Goal: Task Accomplishment & Management: Manage account settings

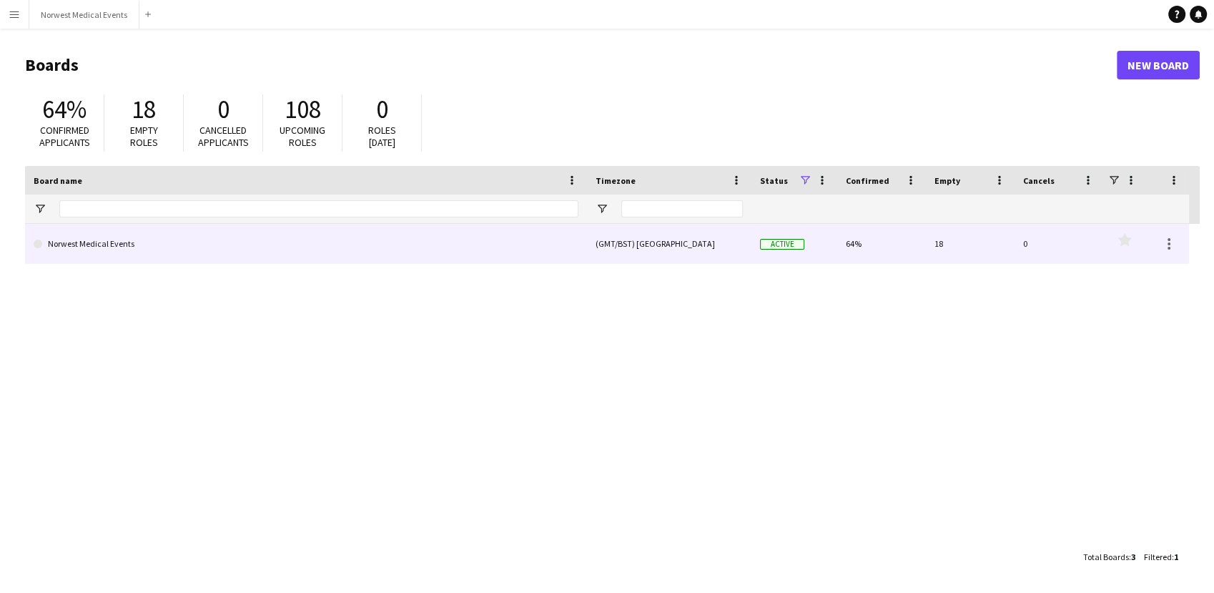
click at [302, 243] on link "Norwest Medical Events" at bounding box center [306, 244] width 545 height 40
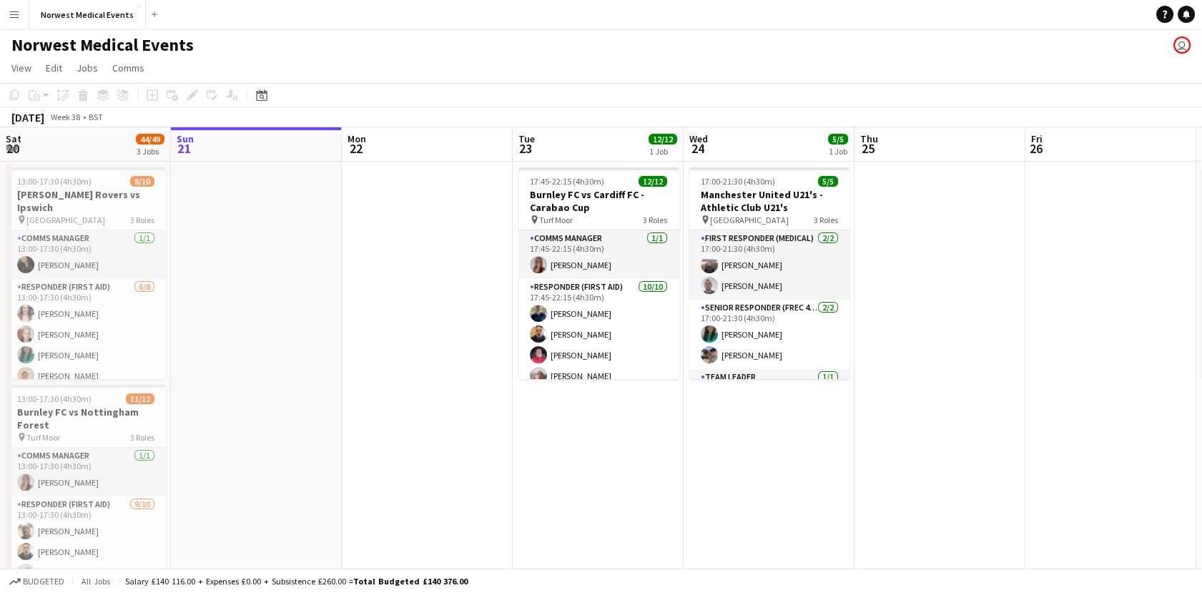
scroll to position [0, 456]
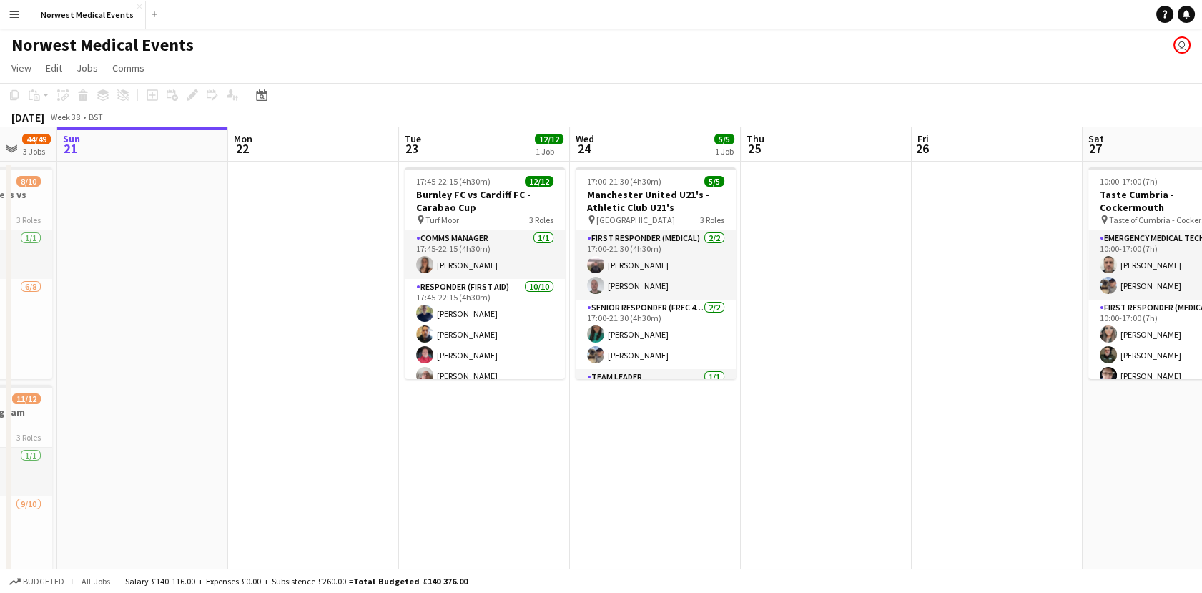
drag, startPoint x: 691, startPoint y: 440, endPoint x: 577, endPoint y: 447, distance: 113.9
click at [577, 447] on app-calendar-viewport "Thu 18 Fri 19 Sat 20 44/49 3 Jobs Sun 21 Mon 22 Tue 23 12/12 1 Job Wed 24 5/5 1…" at bounding box center [601, 517] width 1202 height 781
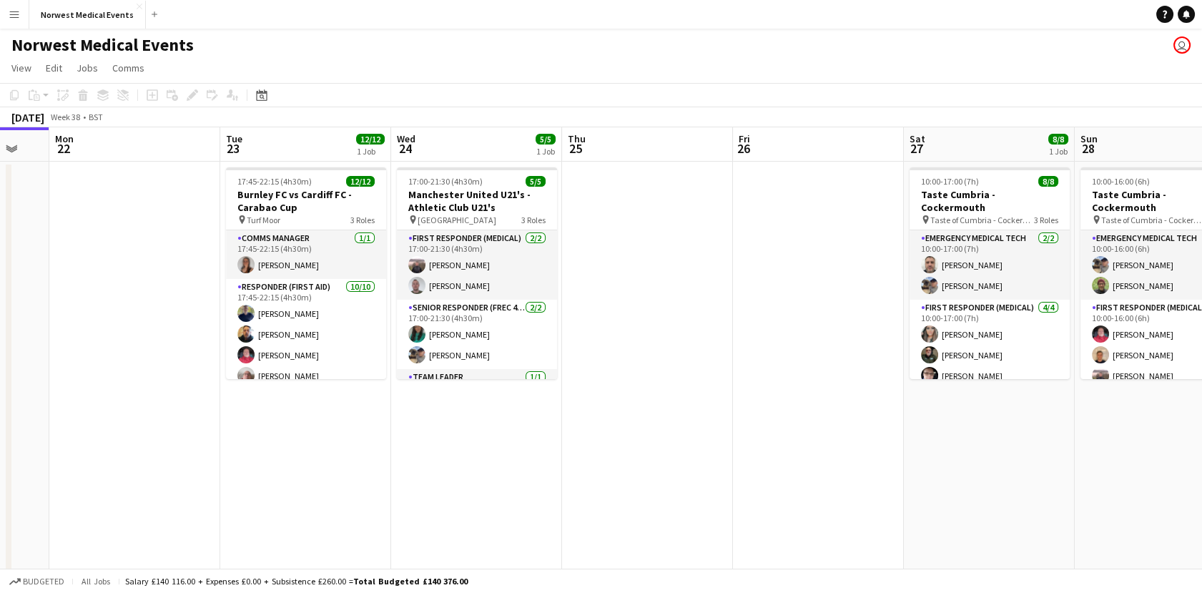
scroll to position [0, 671]
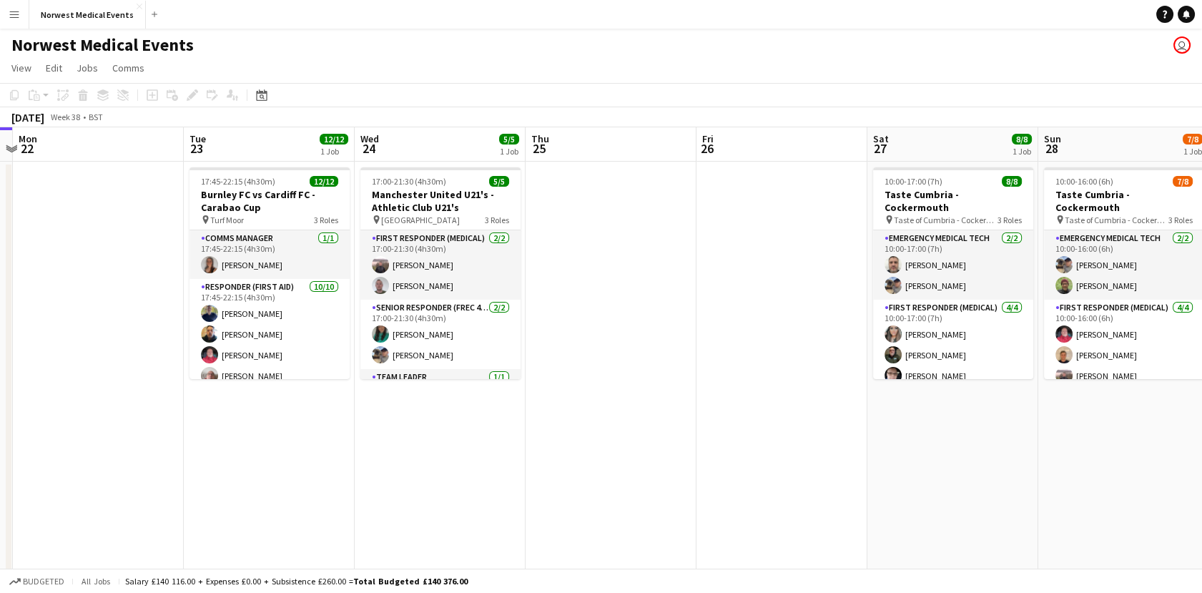
drag, startPoint x: 870, startPoint y: 473, endPoint x: 654, endPoint y: 476, distance: 215.3
click at [654, 476] on app-calendar-viewport "Thu 18 Fri 19 Sat 20 44/49 3 Jobs Sun 21 Mon 22 Tue 23 12/12 1 Job Wed 24 5/5 1…" at bounding box center [601, 517] width 1202 height 781
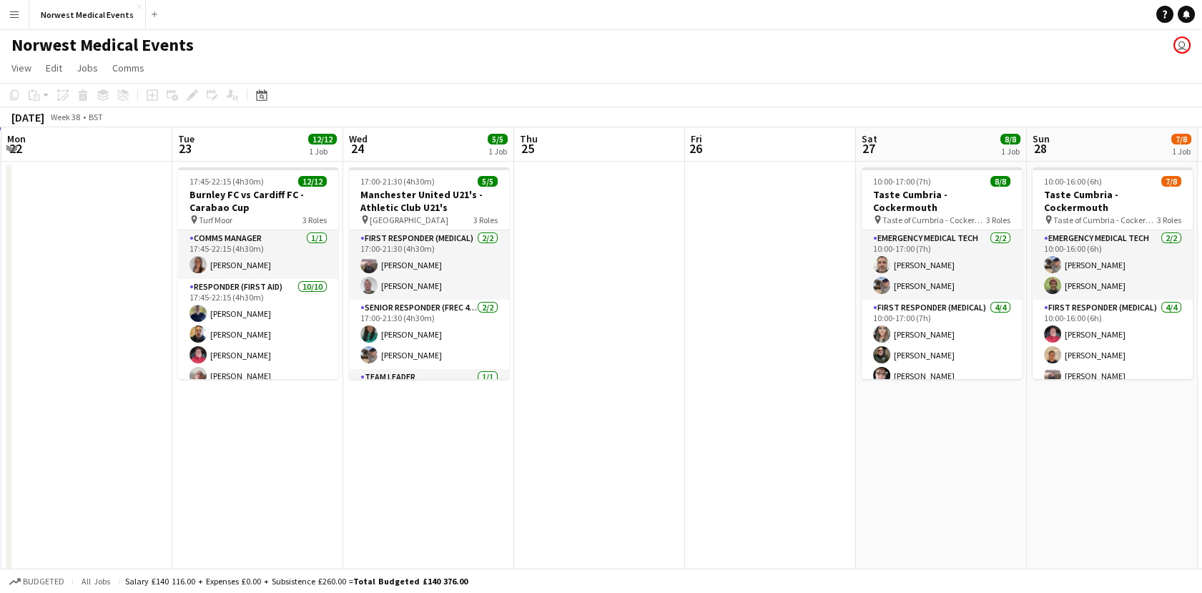
scroll to position [0, 683]
drag, startPoint x: 687, startPoint y: 479, endPoint x: 674, endPoint y: 479, distance: 12.2
click at [674, 479] on app-calendar-viewport "Thu 18 Fri 19 Sat 20 44/49 3 Jobs Sun 21 Mon 22 Tue 23 12/12 1 Job Wed 24 5/5 1…" at bounding box center [601, 517] width 1202 height 781
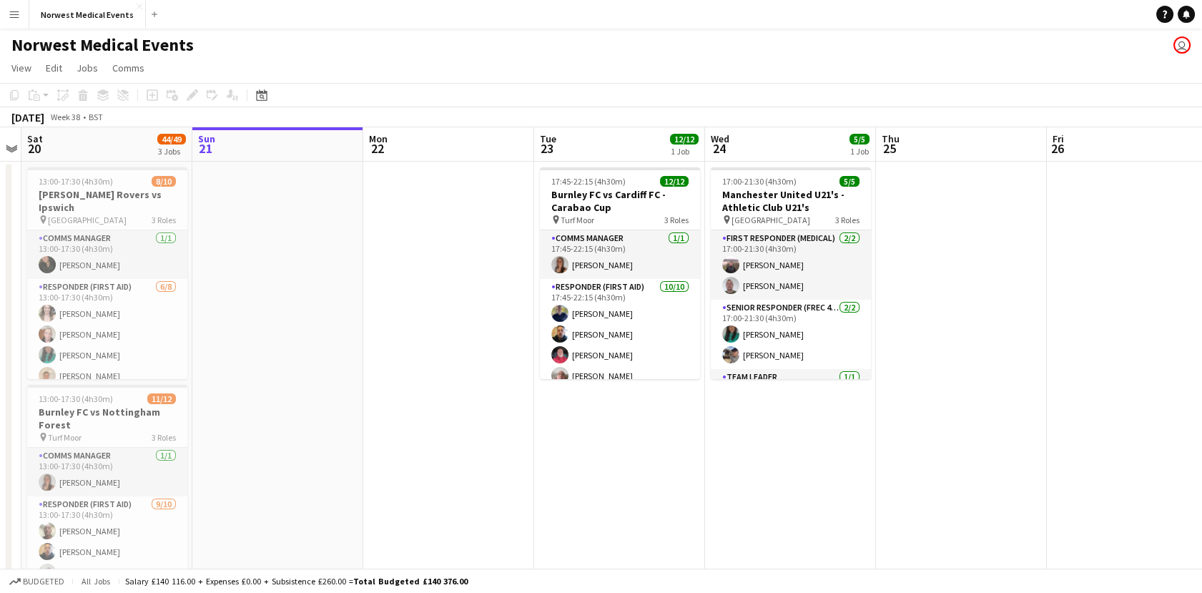
scroll to position [0, 319]
drag, startPoint x: 321, startPoint y: 518, endPoint x: 685, endPoint y: 529, distance: 364.2
click at [685, 529] on app-calendar-viewport "Thu 18 Fri 19 Sat 20 44/49 3 Jobs Sun 21 Mon 22 Tue 23 12/12 1 Job Wed 24 5/5 1…" at bounding box center [601, 517] width 1202 height 781
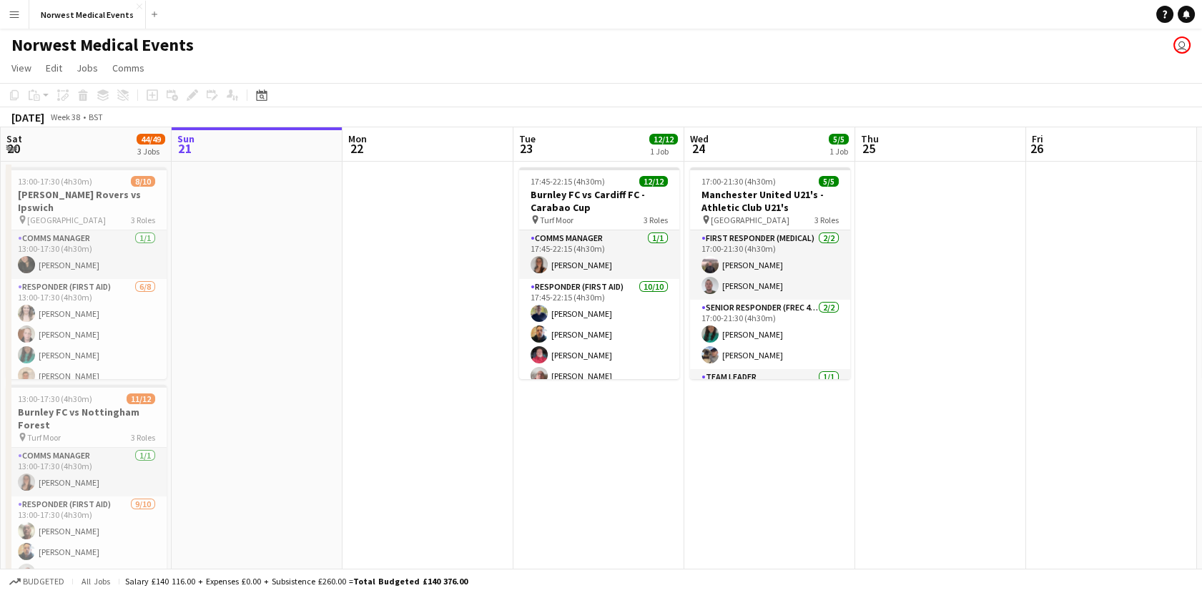
scroll to position [0, 340]
drag, startPoint x: 468, startPoint y: 476, endPoint x: 446, endPoint y: 477, distance: 21.5
click at [446, 477] on app-calendar-viewport "Thu 18 Fri 19 Sat 20 44/49 3 Jobs Sun 21 Mon 22 Tue 23 12/12 1 Job Wed 24 5/5 1…" at bounding box center [601, 517] width 1202 height 781
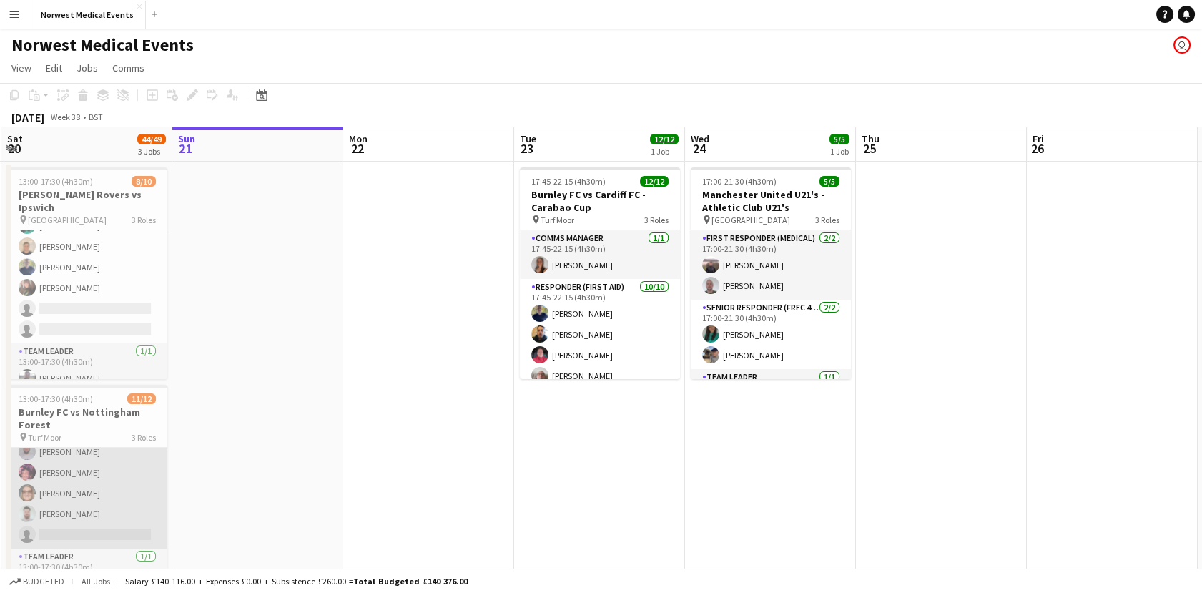
click at [109, 518] on app-card-role "Responder (First Aid) [DATE] 13:00-17:30 (4h30m) [PERSON_NAME] [PERSON_NAME] [P…" at bounding box center [87, 430] width 160 height 235
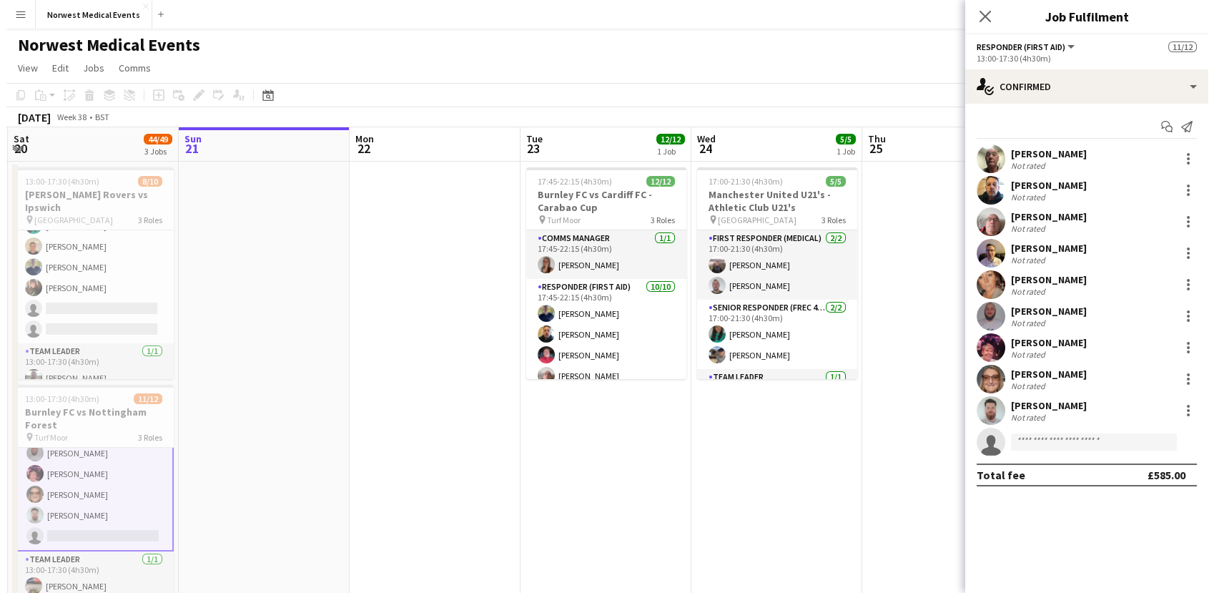
scroll to position [185, 0]
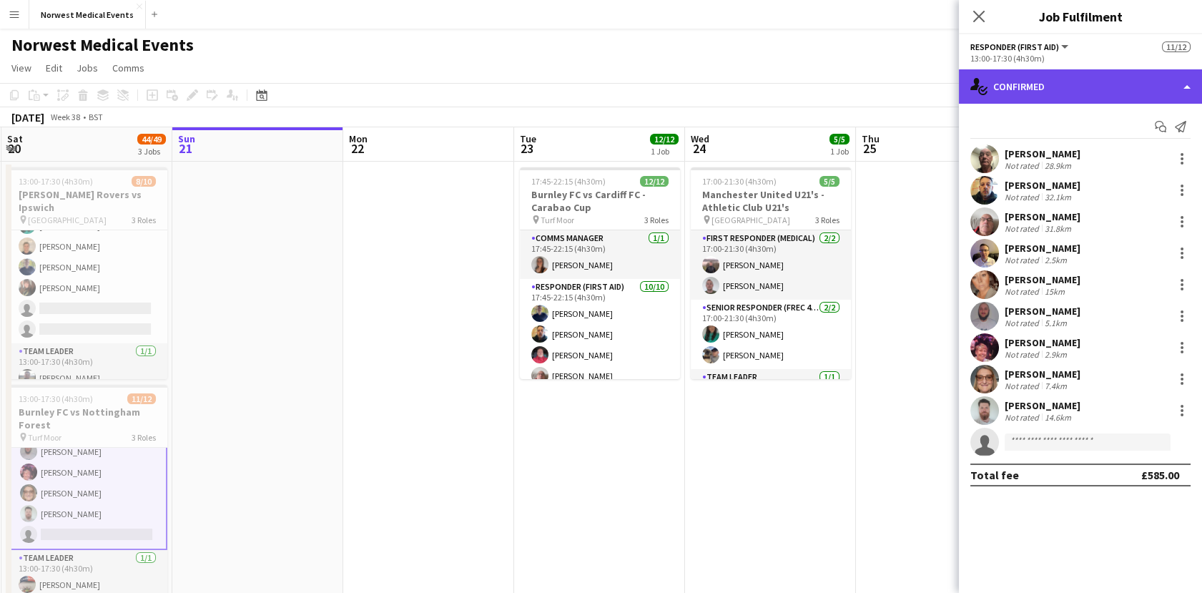
click at [1144, 80] on div "single-neutral-actions-check-2 Confirmed" at bounding box center [1080, 86] width 243 height 34
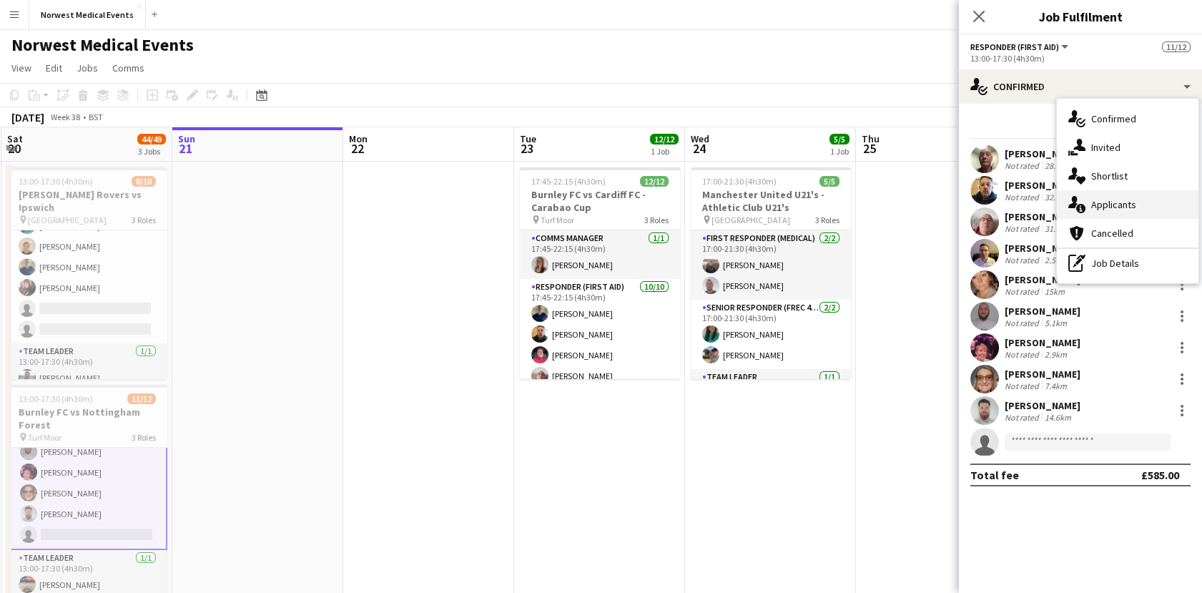
click at [1118, 203] on span "Applicants" at bounding box center [1113, 204] width 45 height 13
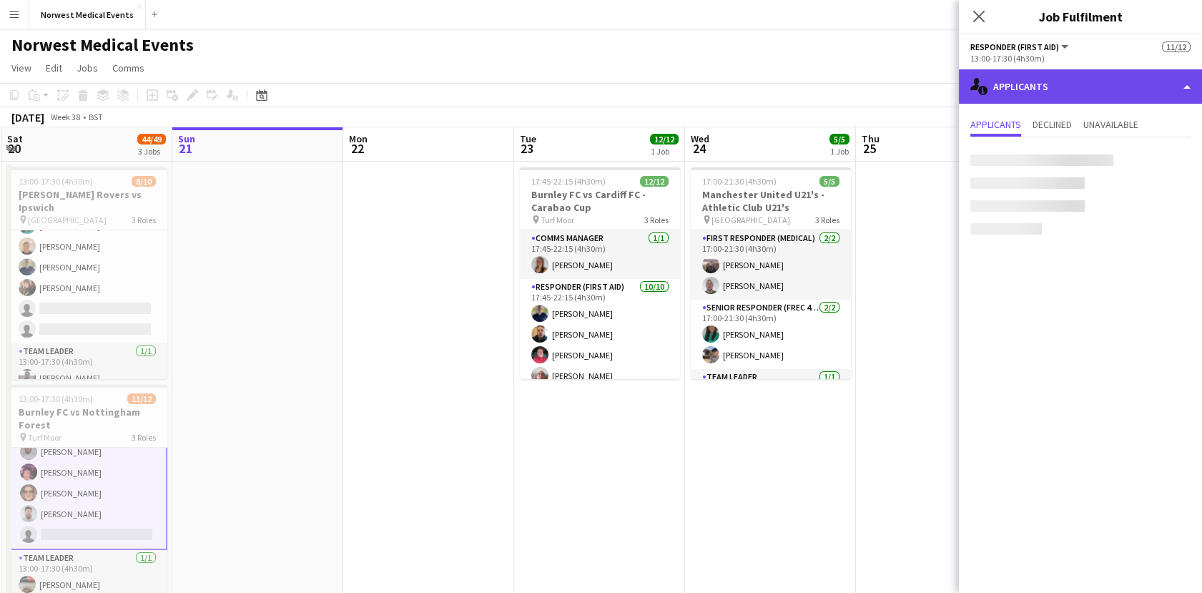
click at [1071, 85] on div "single-neutral-actions-information Applicants" at bounding box center [1080, 86] width 243 height 34
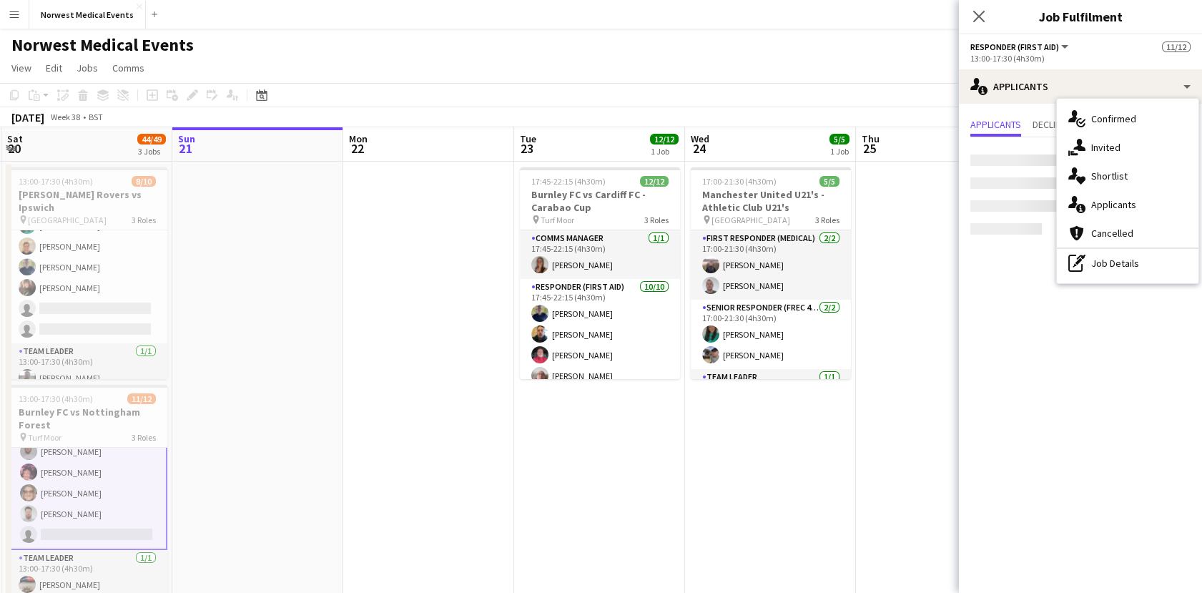
click at [988, 16] on div "Close pop-in" at bounding box center [979, 16] width 40 height 33
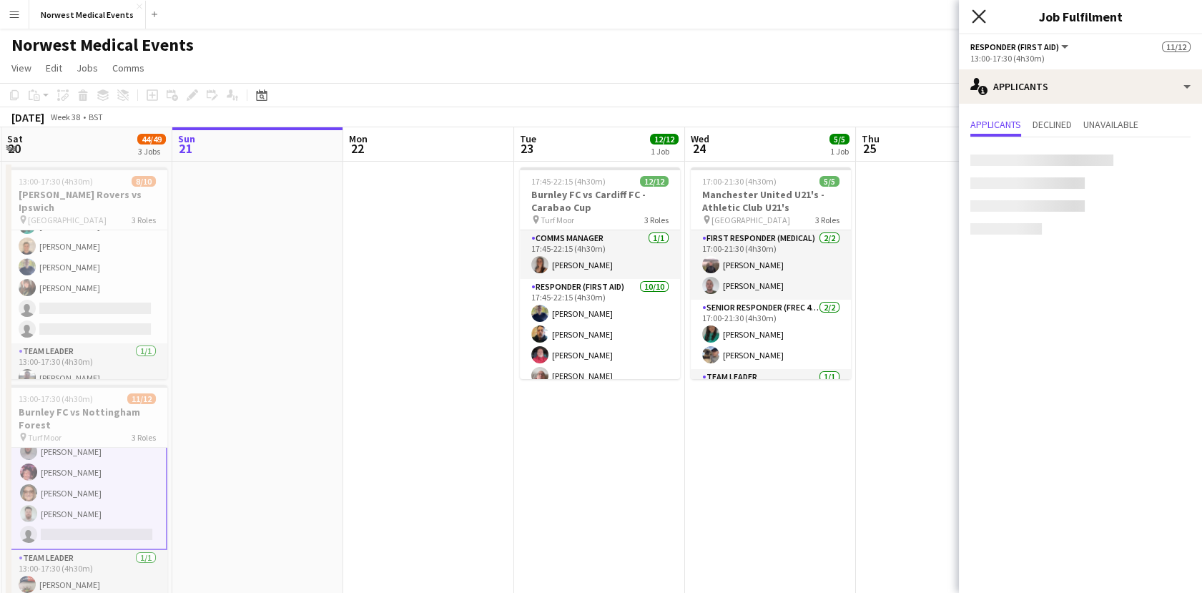
click at [978, 12] on icon "Close pop-in" at bounding box center [979, 16] width 14 height 14
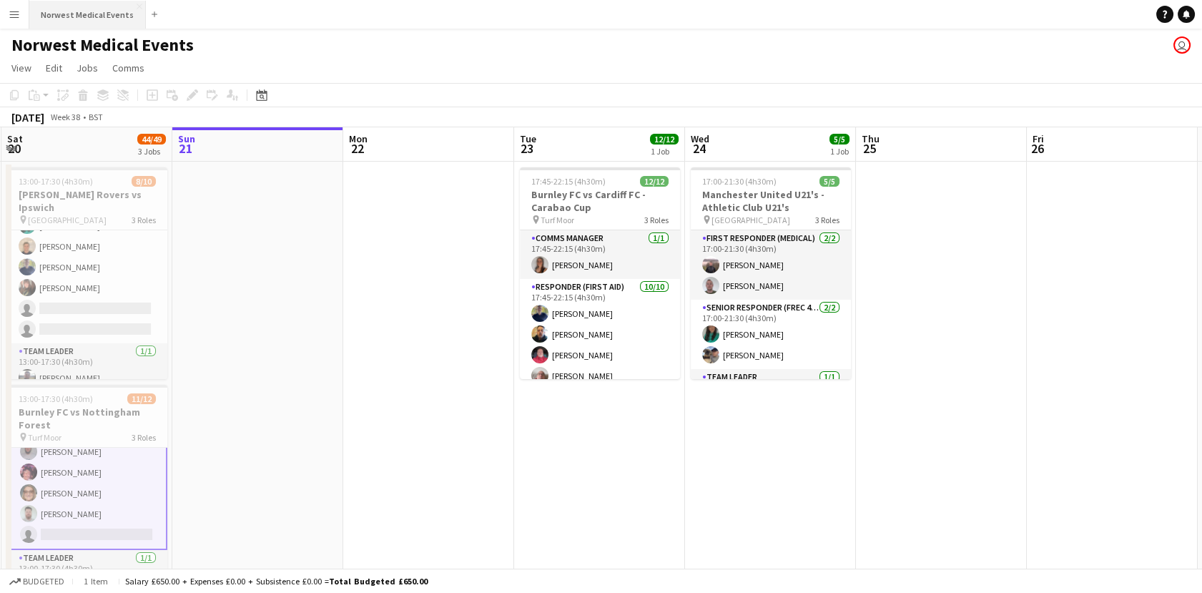
click at [124, 20] on button "Norwest Medical Events Close" at bounding box center [87, 15] width 117 height 28
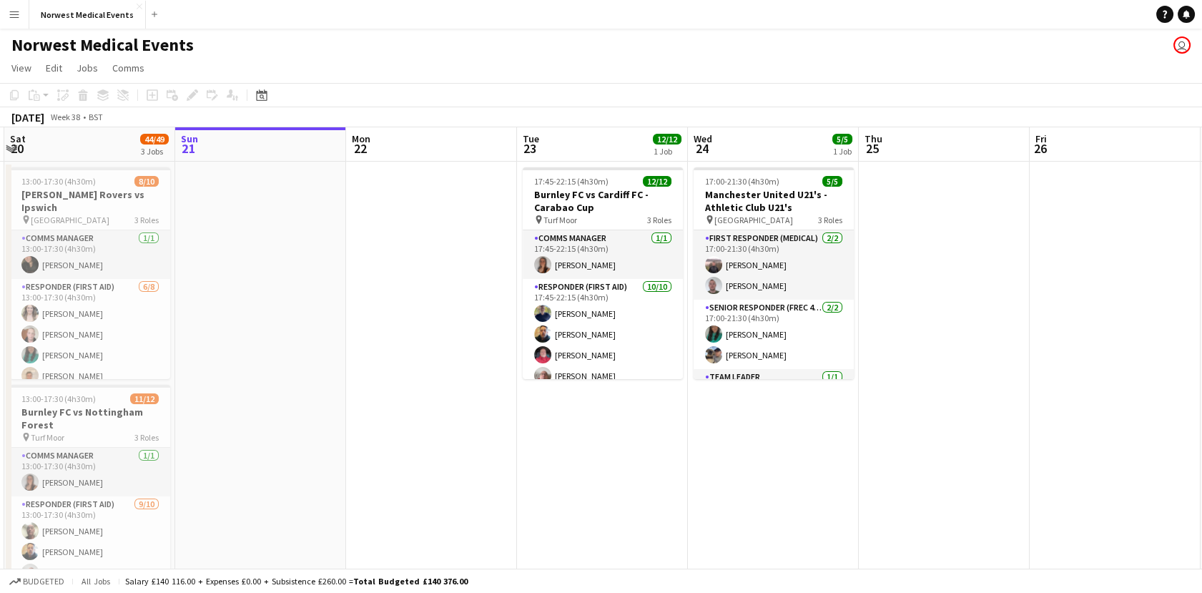
scroll to position [0, 340]
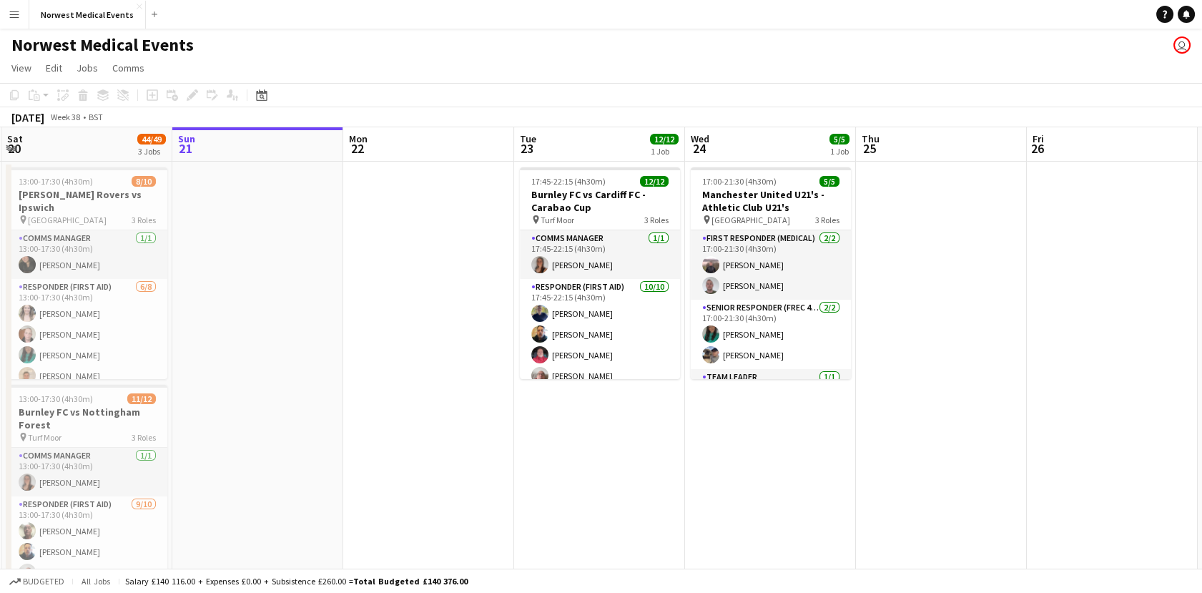
click at [264, 225] on app-calendar-viewport "Thu 18 Fri 19 Sat 20 44/49 3 Jobs Sun 21 Mon 22 Tue 23 12/12 1 Job Wed 24 5/5 1…" at bounding box center [601, 517] width 1202 height 781
click at [11, 147] on app-icon "Expand/collapse" at bounding box center [11, 148] width 11 height 14
click at [11, 147] on app-icon "Expand/collapse" at bounding box center [11, 148] width 14 height 11
click at [11, 147] on app-icon "Expand/collapse" at bounding box center [11, 148] width 11 height 14
click at [11, 147] on app-icon "Expand/collapse" at bounding box center [11, 148] width 14 height 11
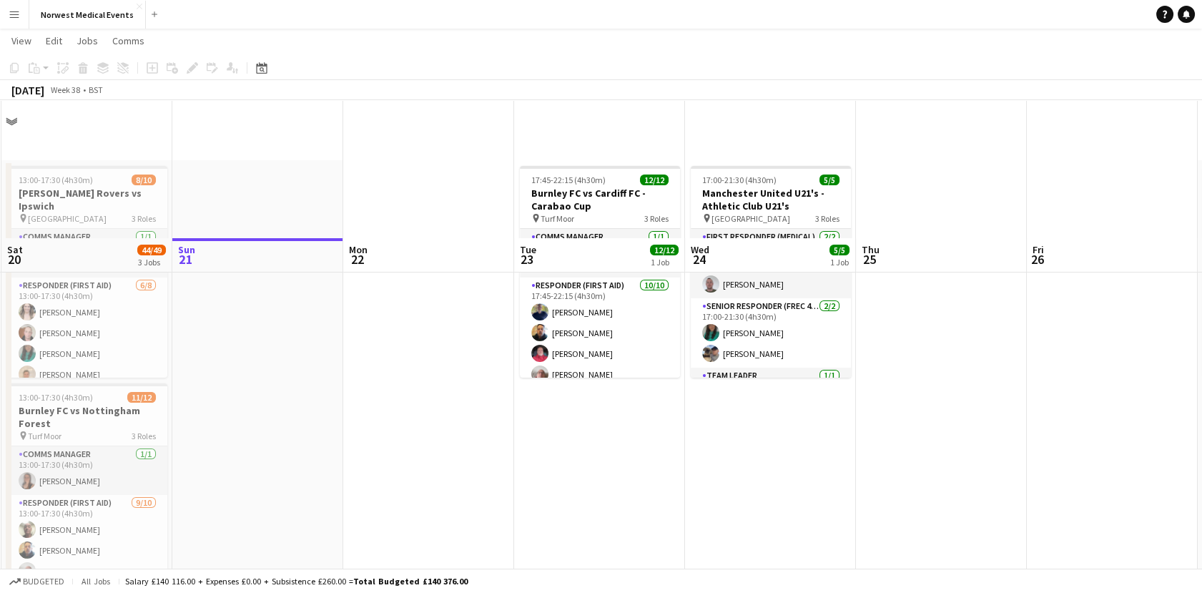
scroll to position [338, 0]
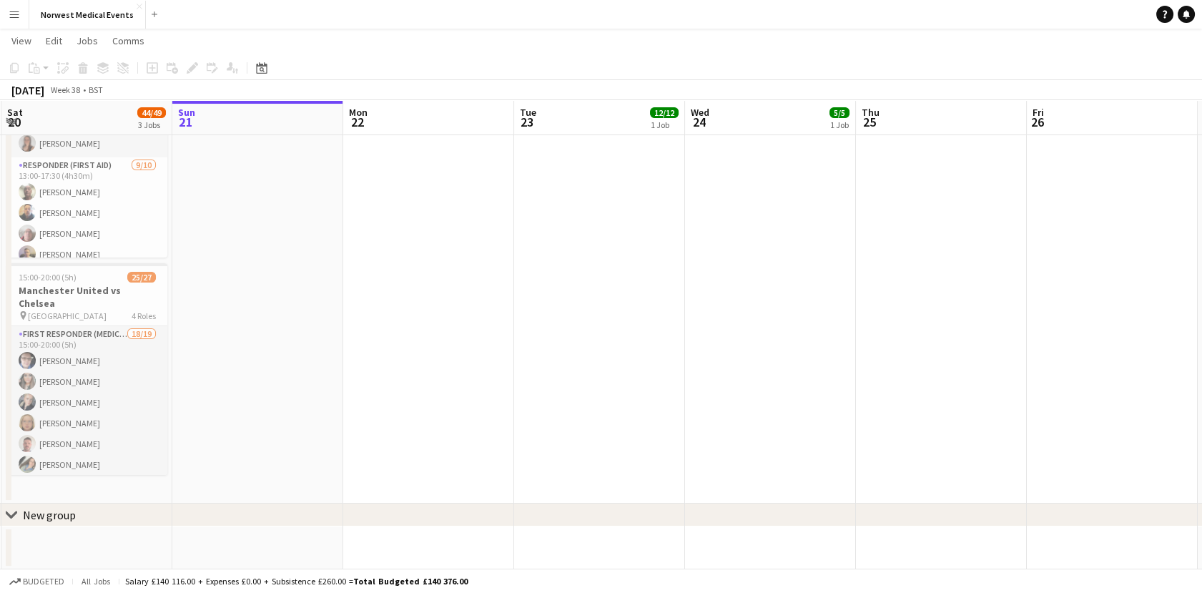
click at [13, 520] on div "chevron-right New group" at bounding box center [601, 514] width 1202 height 23
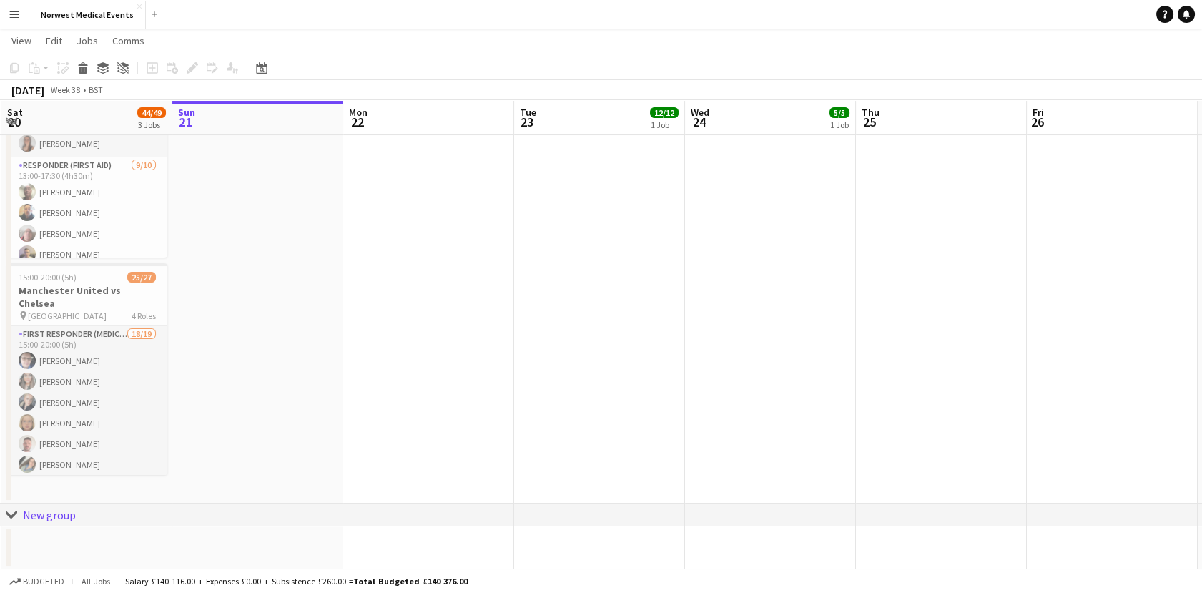
click at [11, 518] on icon "chevron-right" at bounding box center [11, 514] width 11 height 11
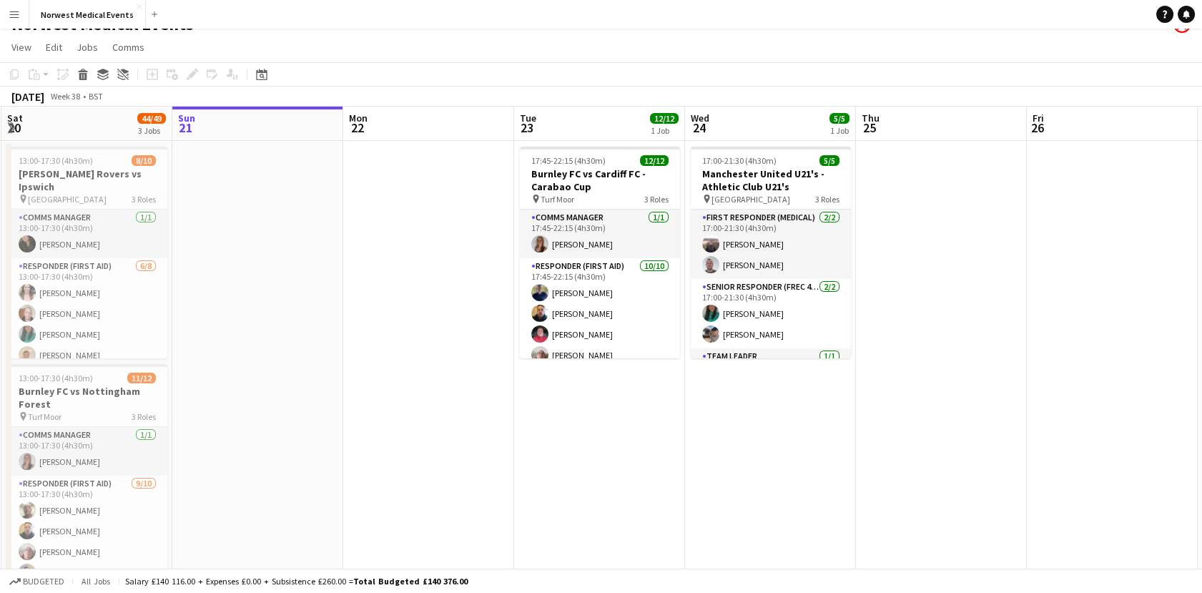
scroll to position [0, 0]
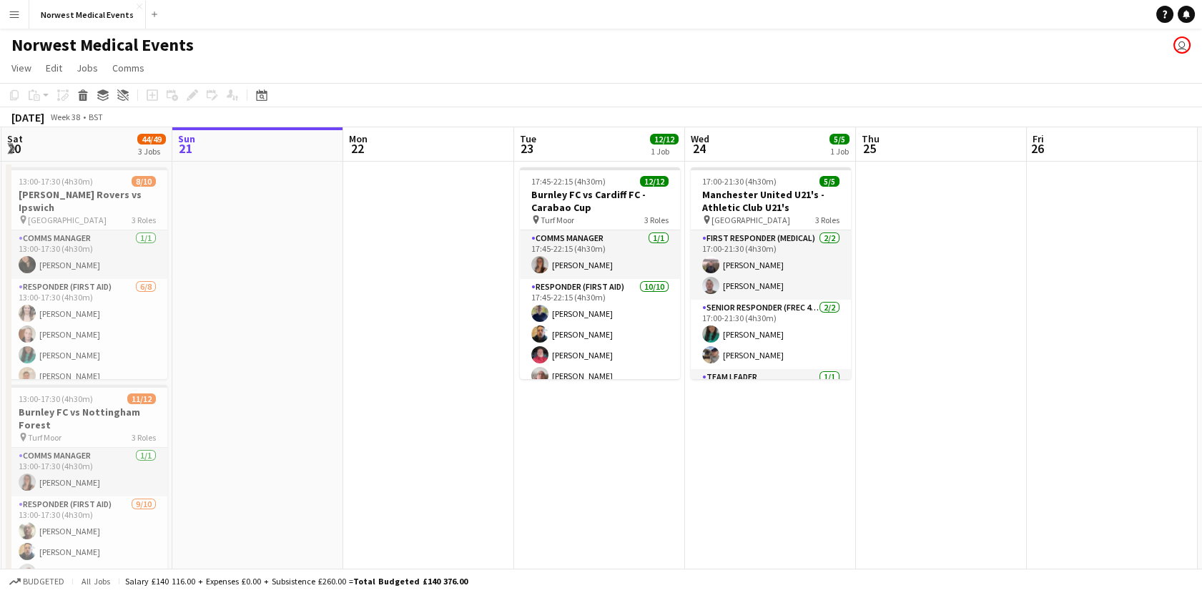
click at [1113, 255] on app-date-cell at bounding box center [1112, 502] width 171 height 681
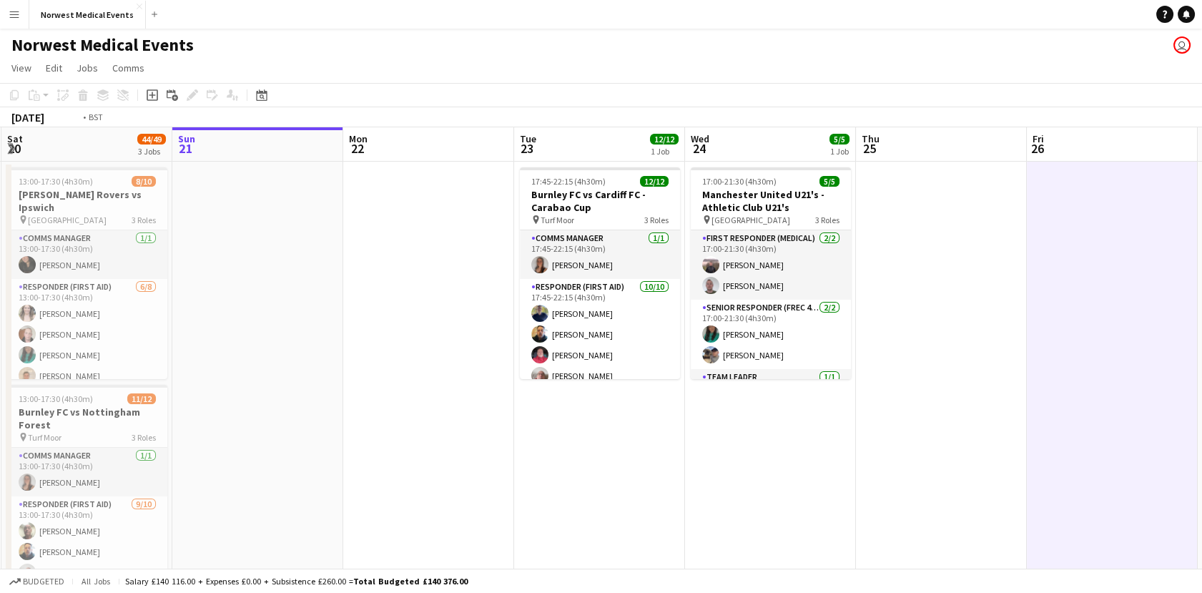
drag, startPoint x: 930, startPoint y: 421, endPoint x: 413, endPoint y: 447, distance: 517.7
click at [413, 447] on app-calendar-viewport "Thu 18 Fri 19 Sat 20 44/49 3 Jobs Sun 21 Mon 22 Tue 23 12/12 1 Job Wed 24 5/5 1…" at bounding box center [601, 496] width 1202 height 738
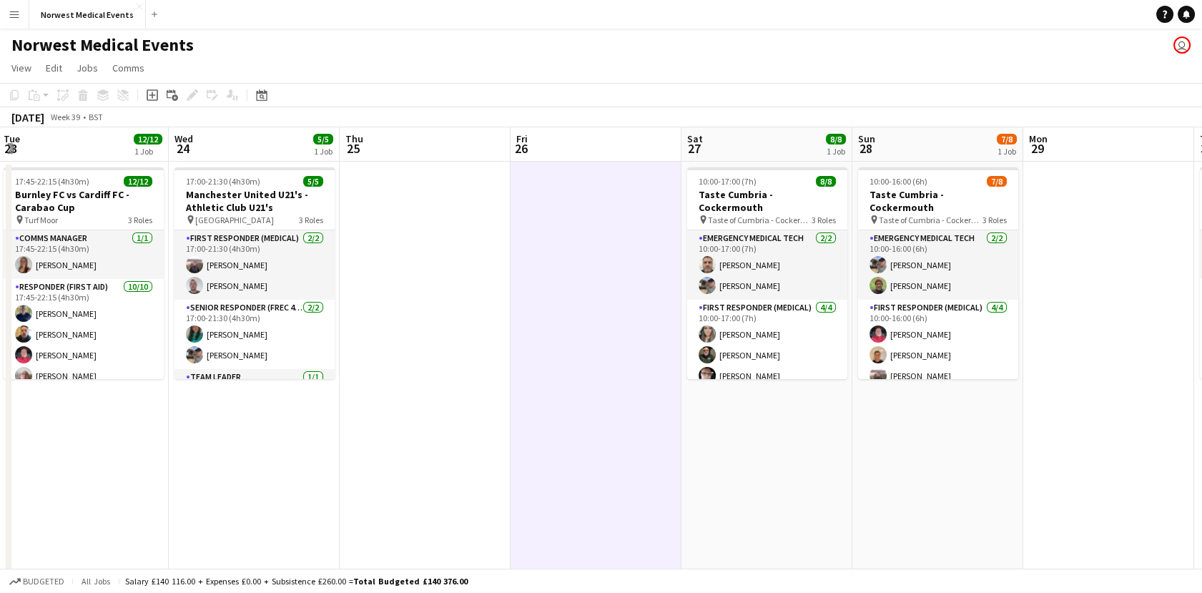
drag, startPoint x: 950, startPoint y: 523, endPoint x: 481, endPoint y: 478, distance: 472.1
click at [481, 478] on app-calendar-viewport "Sun 21 Mon 22 Tue 23 12/12 1 Job Wed 24 5/5 1 Job Thu 25 Fri 26 Sat 27 8/8 1 Jo…" at bounding box center [601, 496] width 1202 height 738
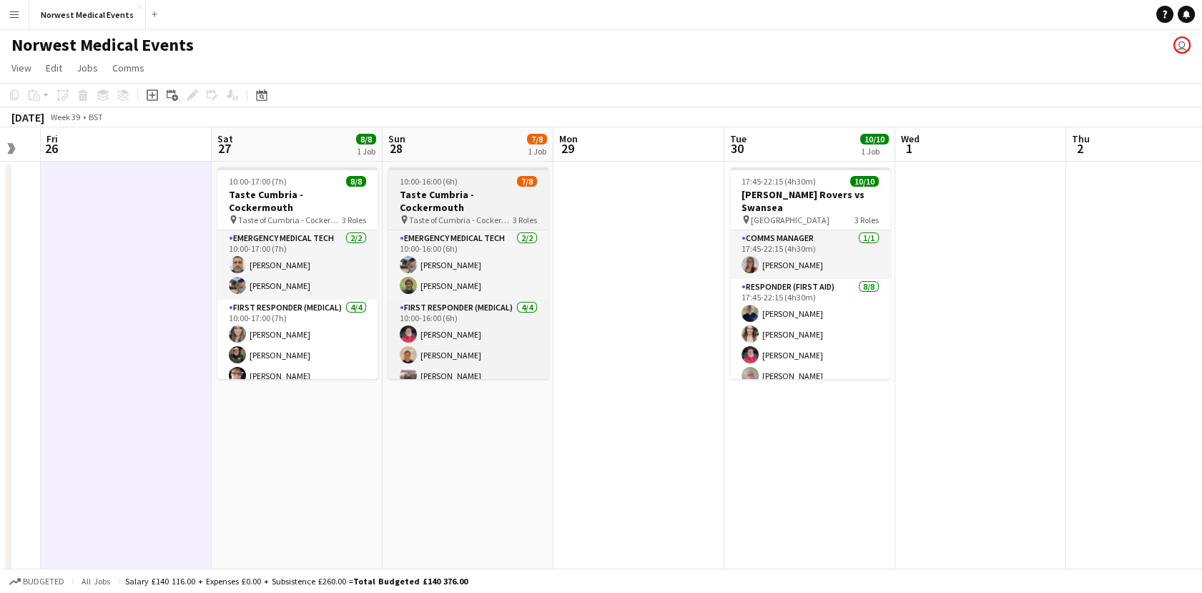
scroll to position [87, 0]
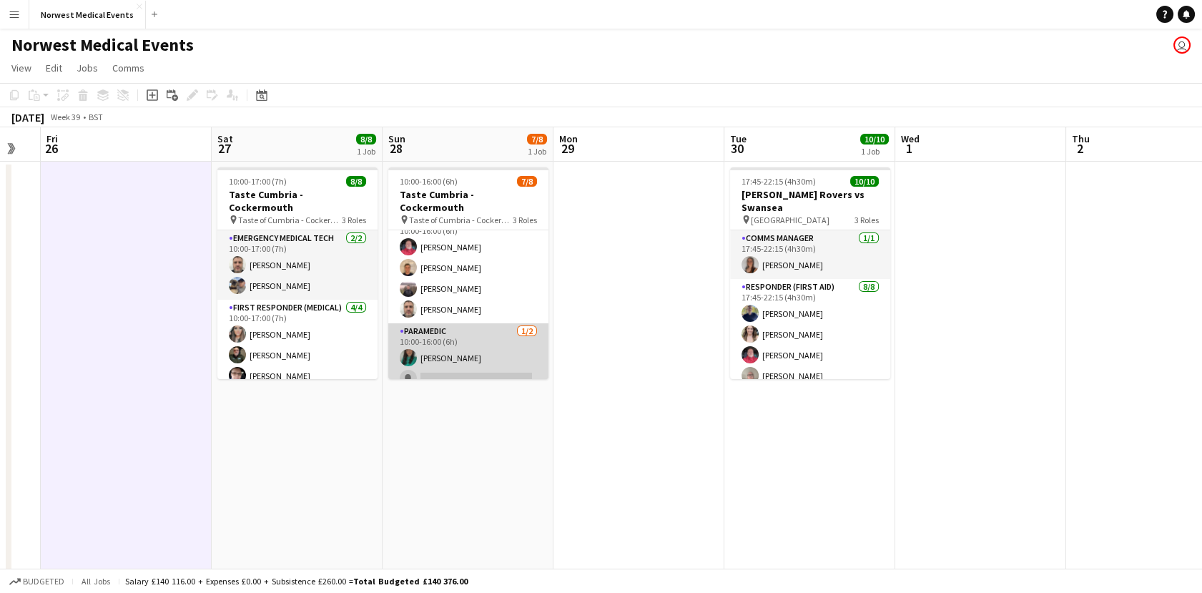
click at [459, 360] on app-card-role "Paramedic [DATE] 10:00-16:00 (6h) [PERSON_NAME] single-neutral-actions" at bounding box center [468, 357] width 160 height 69
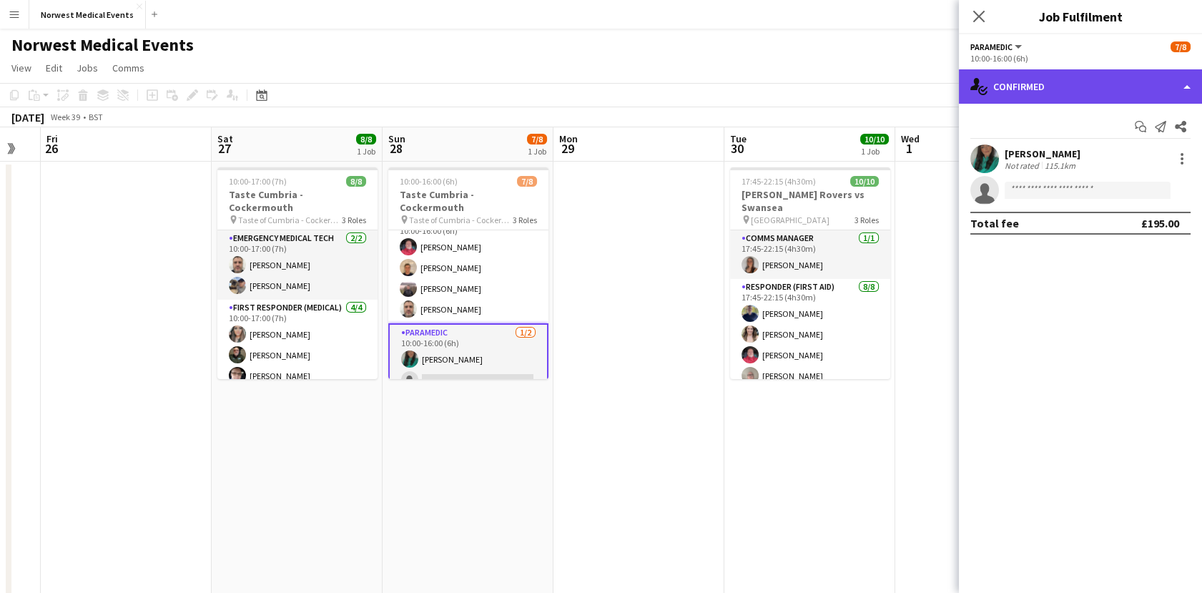
click at [1024, 83] on div "single-neutral-actions-check-2 Confirmed" at bounding box center [1080, 86] width 243 height 34
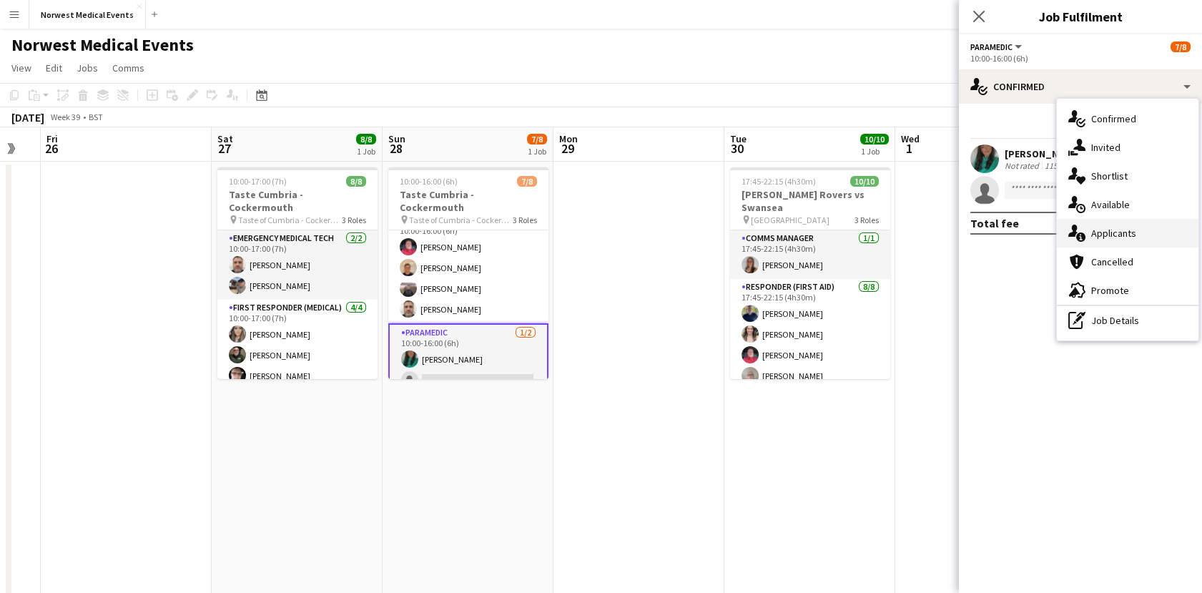
click at [1118, 223] on div "single-neutral-actions-information Applicants" at bounding box center [1128, 233] width 142 height 29
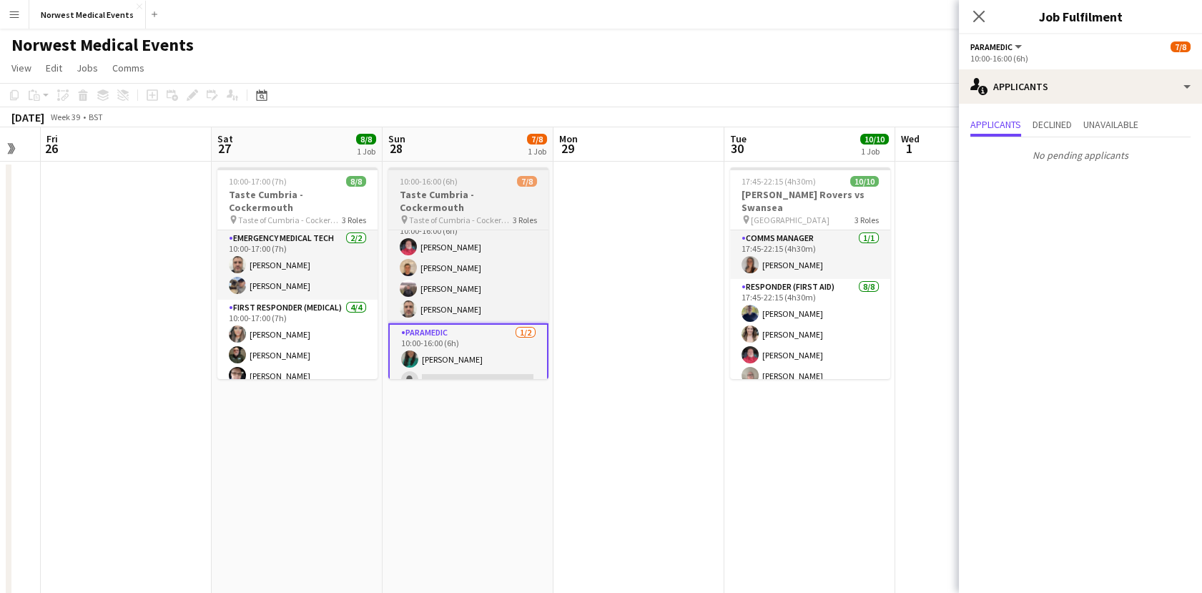
scroll to position [0, 0]
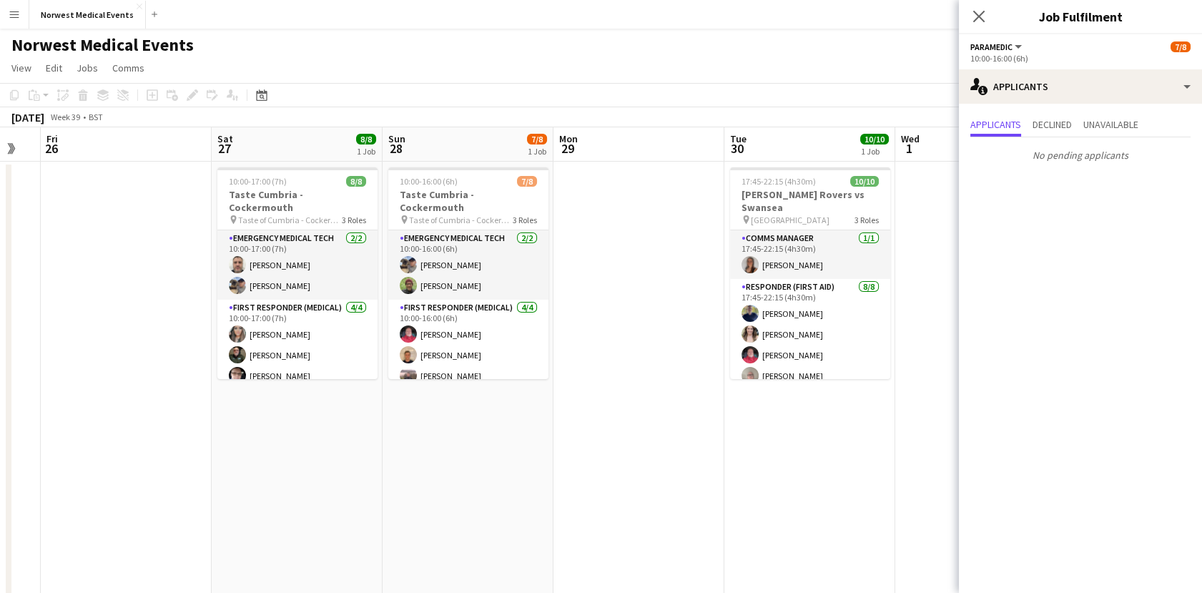
click at [815, 393] on app-date-cell "17:45-22:15 (4h30m) 10/10 [PERSON_NAME] Rovers vs Swansea pin Ewood Park 3 Role…" at bounding box center [809, 502] width 171 height 681
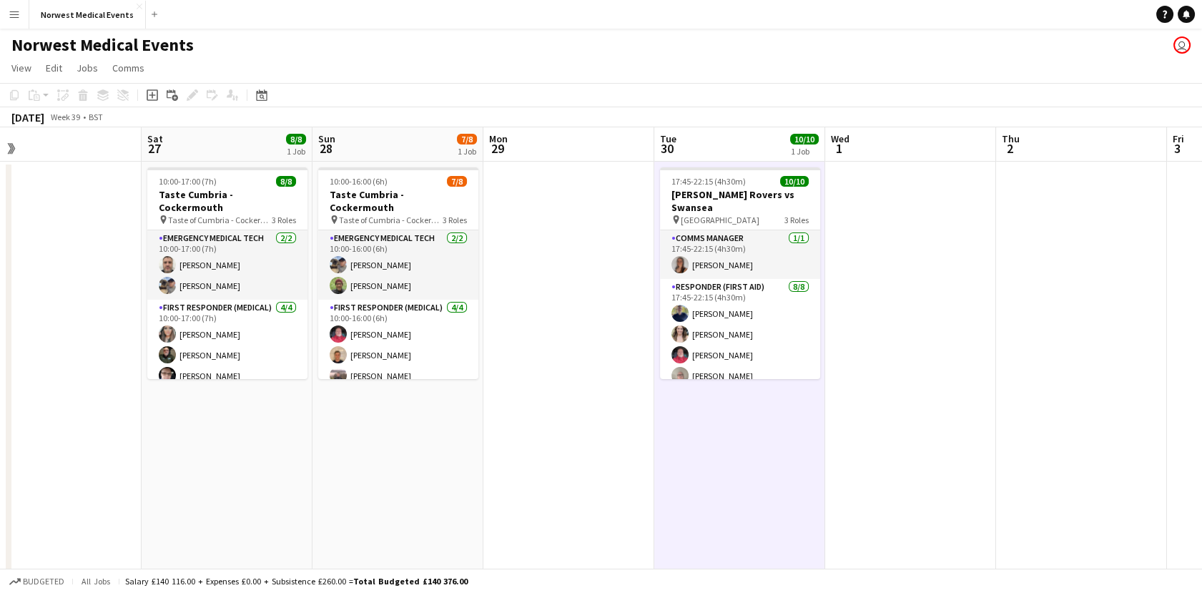
drag, startPoint x: 886, startPoint y: 509, endPoint x: 407, endPoint y: 511, distance: 479.1
click at [407, 511] on app-calendar-viewport "Tue 23 12/12 1 Job Wed 24 5/5 1 Job Thu 25 Fri 26 Sat 27 8/8 1 Job Sun 28 7/8 1…" at bounding box center [601, 496] width 1202 height 738
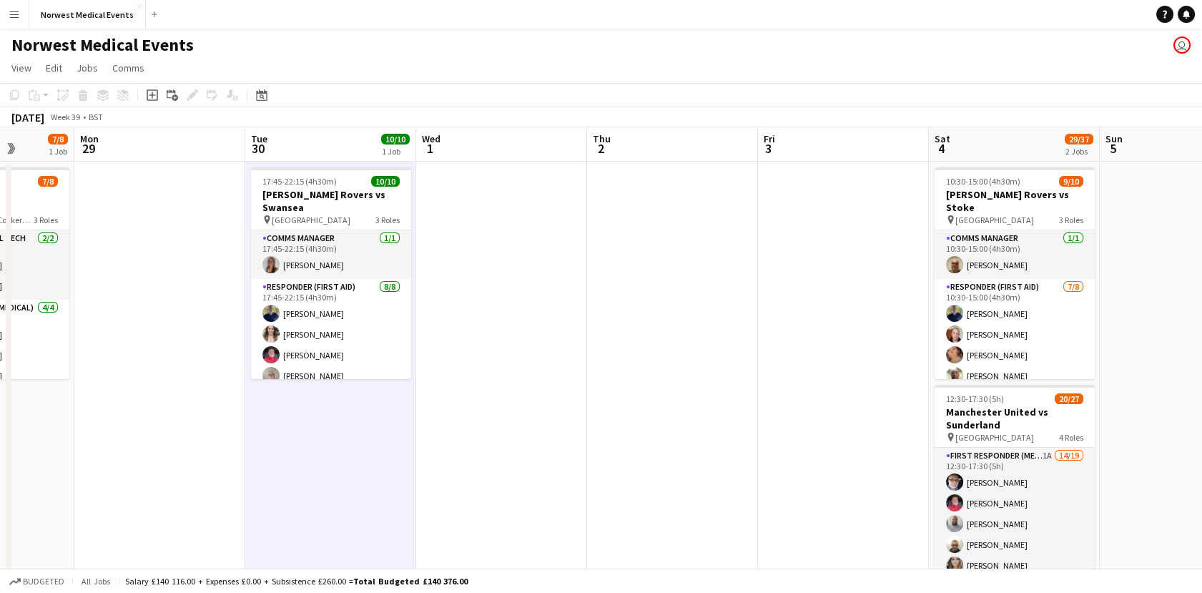
click at [410, 281] on app-date-cell "17:45-22:15 (4h30m) 10/10 [PERSON_NAME] Rovers vs Swansea pin Ewood Park 3 Role…" at bounding box center [330, 502] width 171 height 681
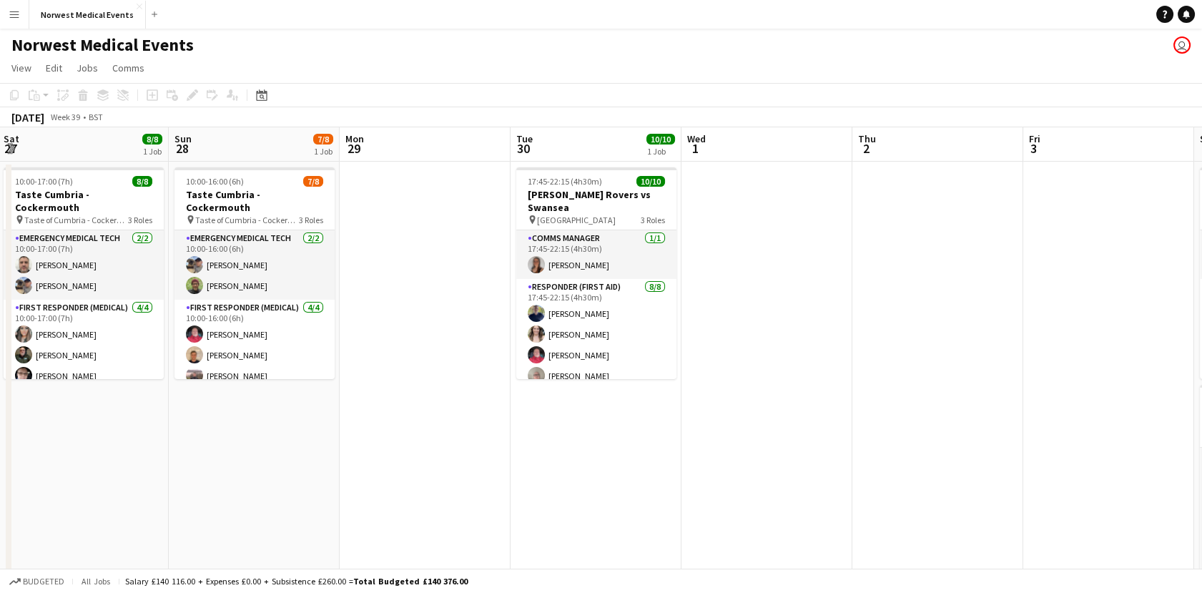
scroll to position [0, 345]
drag, startPoint x: 190, startPoint y: 489, endPoint x: 454, endPoint y: 481, distance: 264.7
click at [454, 481] on app-calendar-viewport "Thu 25 Fri 26 Sat 27 8/8 1 Job Sun 28 7/8 1 Job Mon 29 Tue 30 10/10 1 Job Wed 1…" at bounding box center [601, 496] width 1202 height 738
